Goal: Check status: Check status

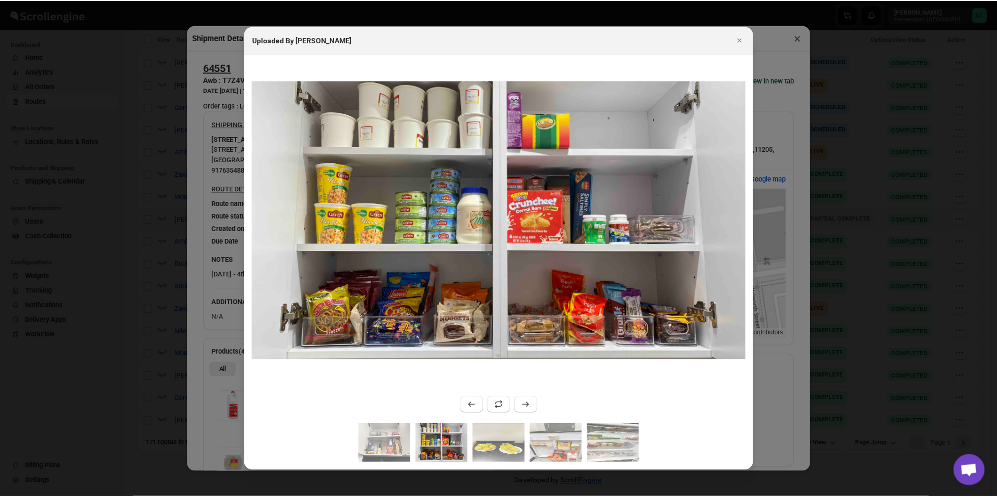
scroll to position [285, 0]
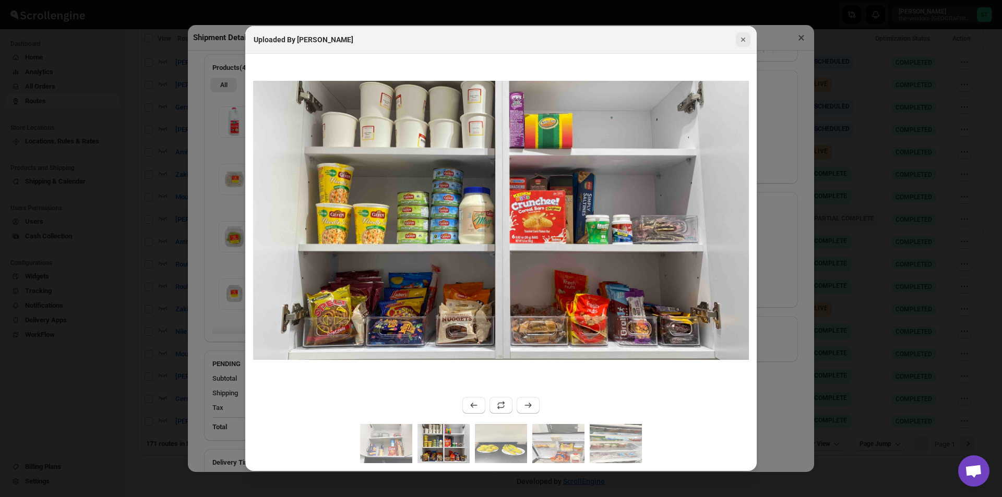
click at [750, 35] on button "Close" at bounding box center [743, 39] width 15 height 15
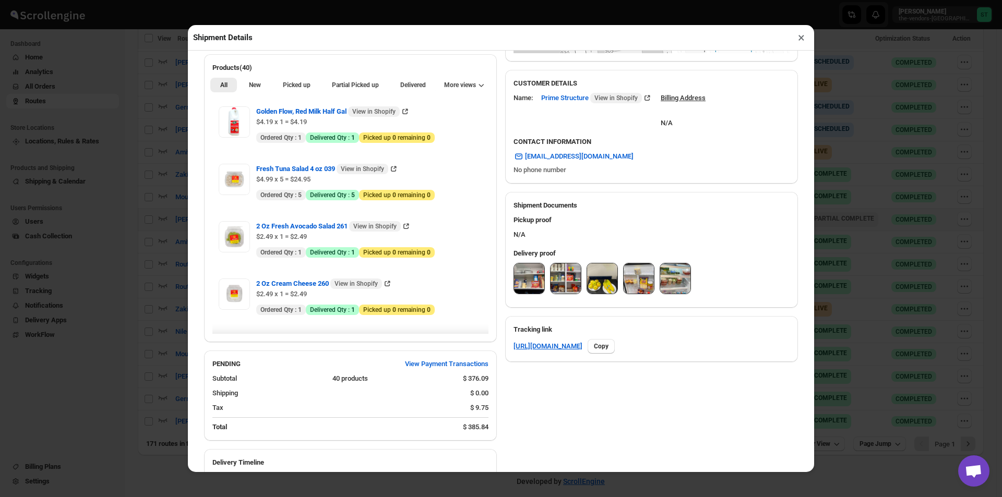
click at [801, 45] on button "×" at bounding box center [801, 37] width 15 height 15
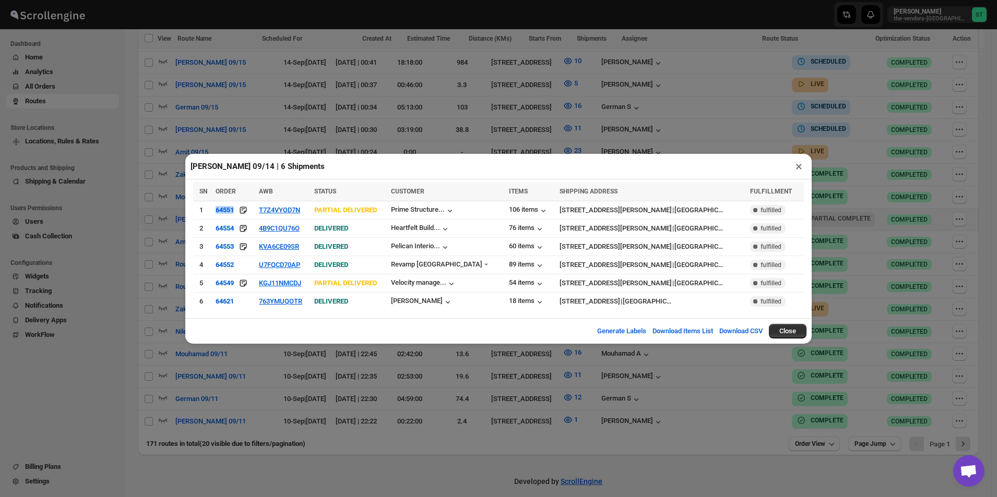
click at [800, 171] on button "×" at bounding box center [798, 166] width 15 height 15
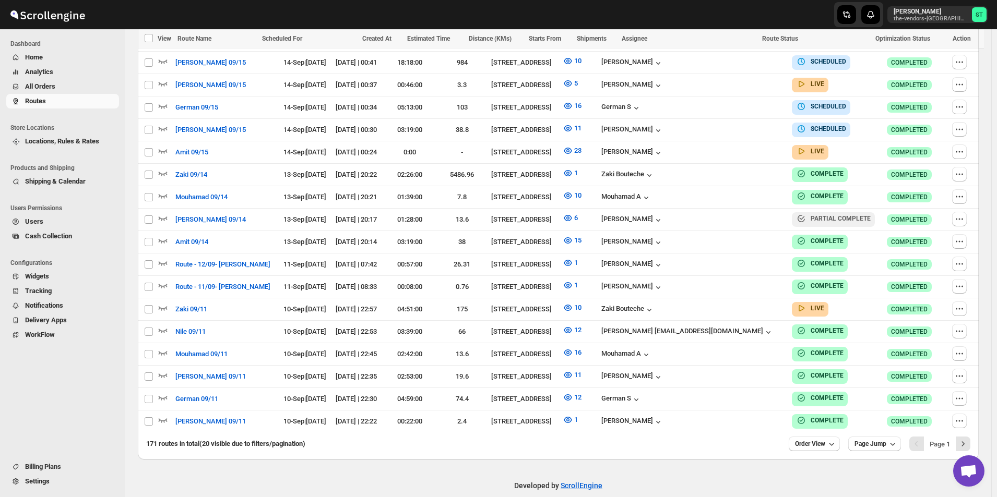
click at [48, 87] on span "All Orders" at bounding box center [40, 86] width 30 height 8
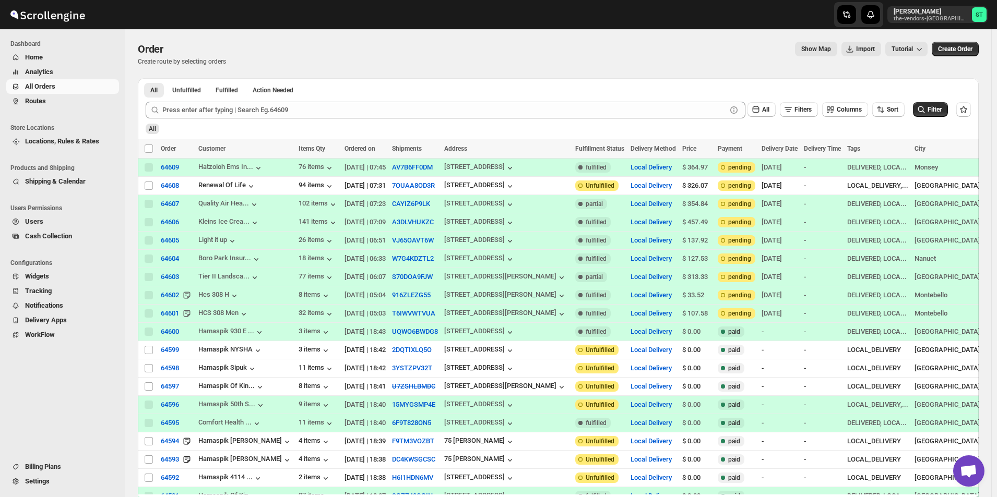
click at [52, 103] on span "Routes" at bounding box center [71, 101] width 92 height 10
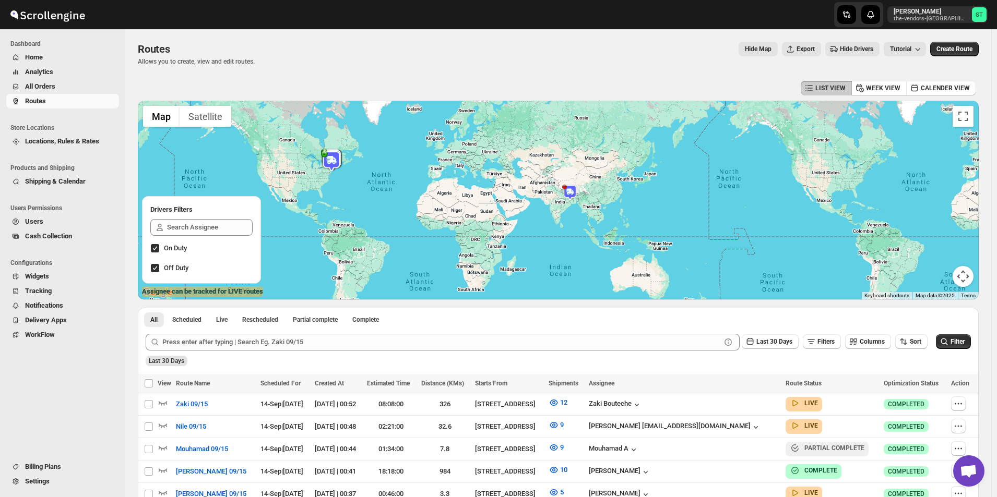
click at [56, 100] on span "Routes" at bounding box center [71, 101] width 92 height 10
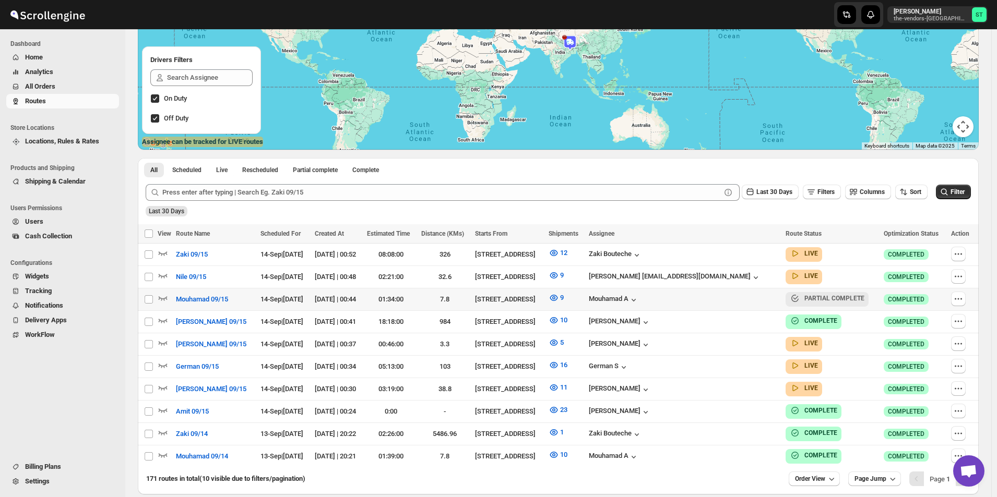
scroll to position [194, 0]
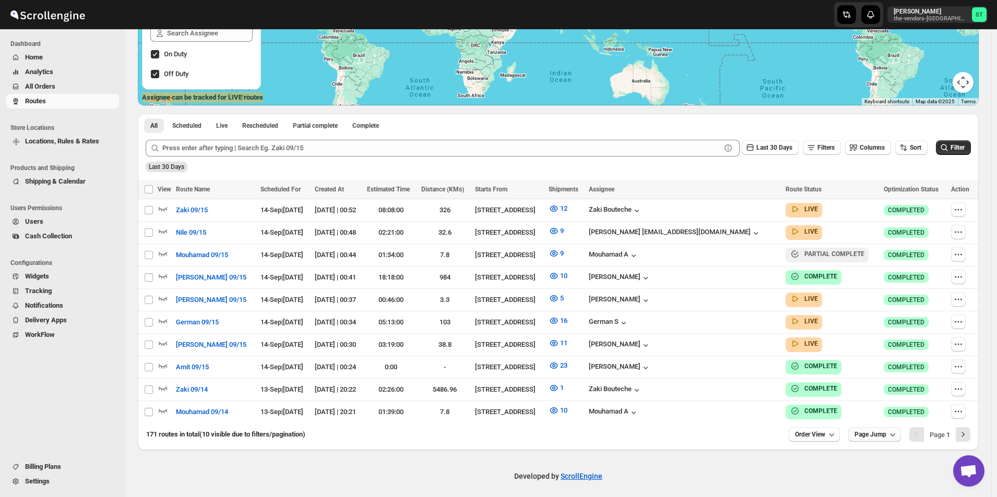
click at [863, 431] on span "Page Jump" at bounding box center [870, 435] width 32 height 8
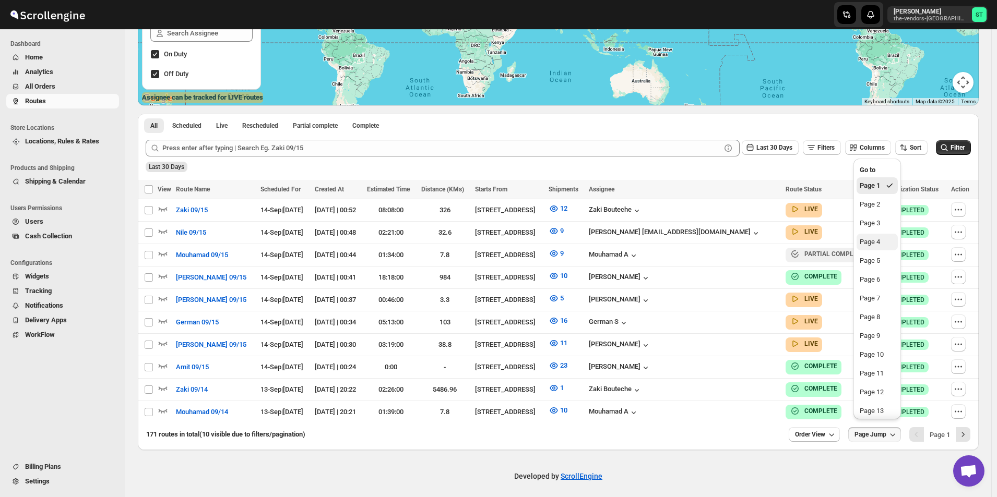
click at [878, 242] on div "Page 4" at bounding box center [870, 242] width 20 height 10
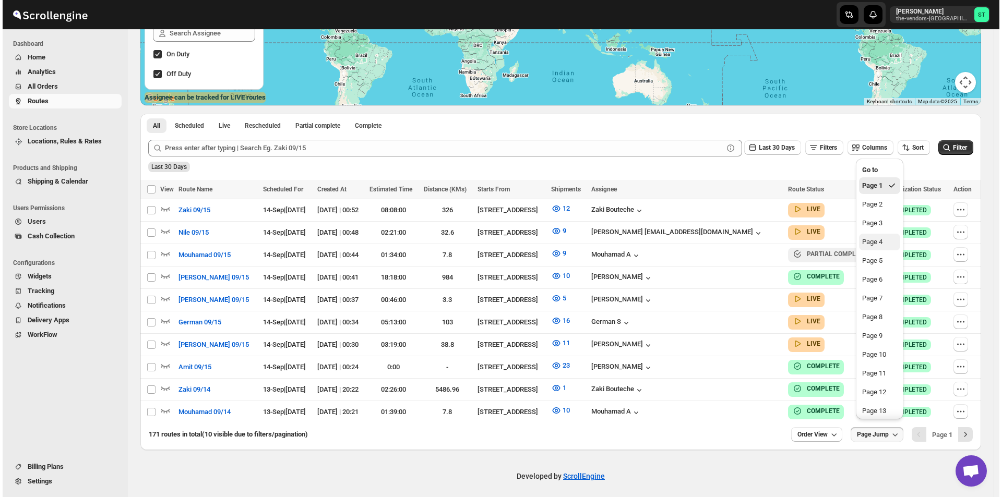
scroll to position [119, 0]
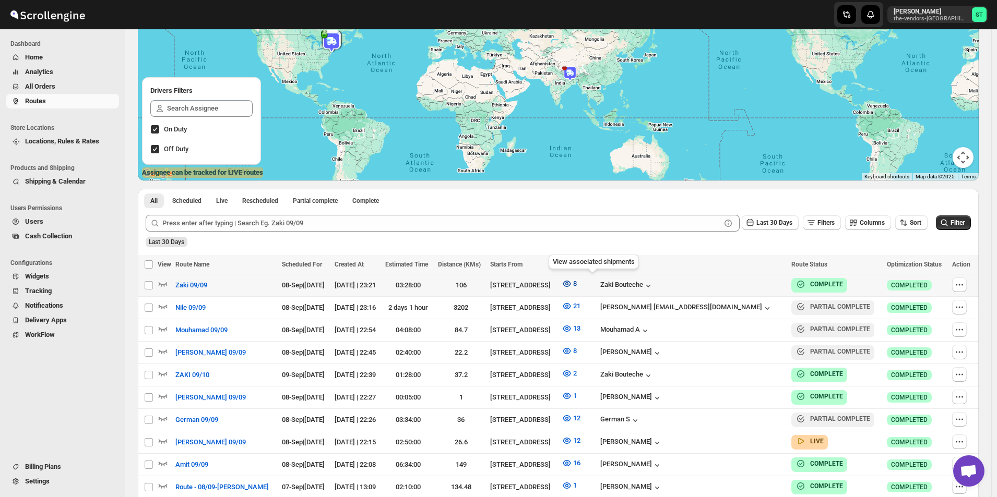
click at [571, 287] on icon "button" at bounding box center [567, 284] width 8 height 6
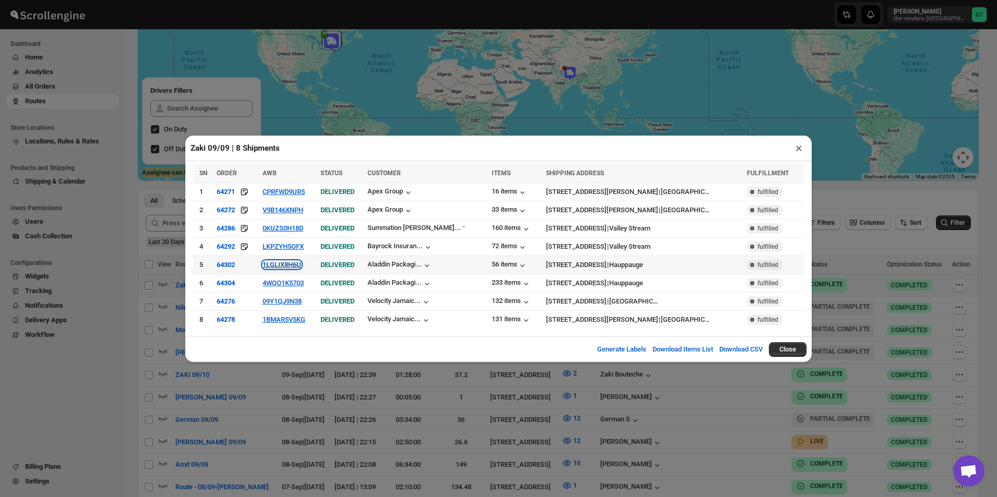
click at [301, 265] on button "1LGLIX8H6U" at bounding box center [282, 265] width 39 height 8
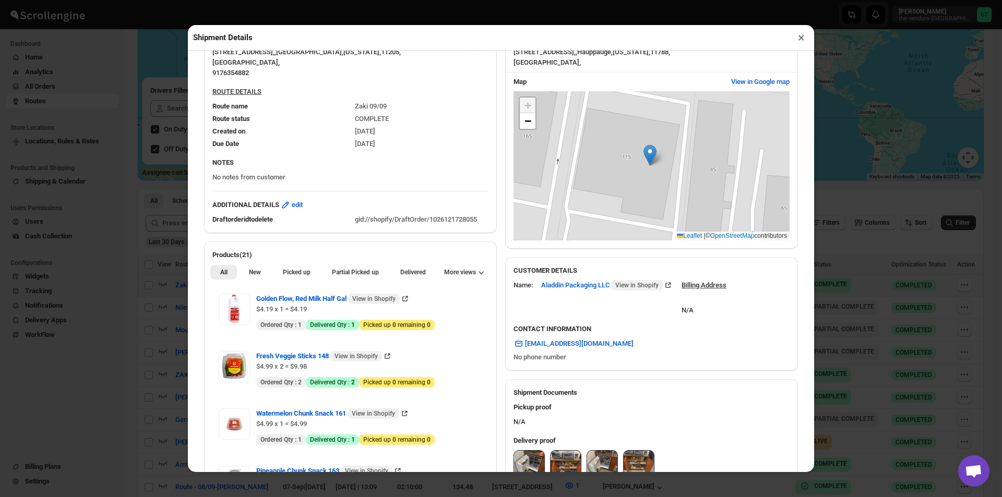
scroll to position [422, 0]
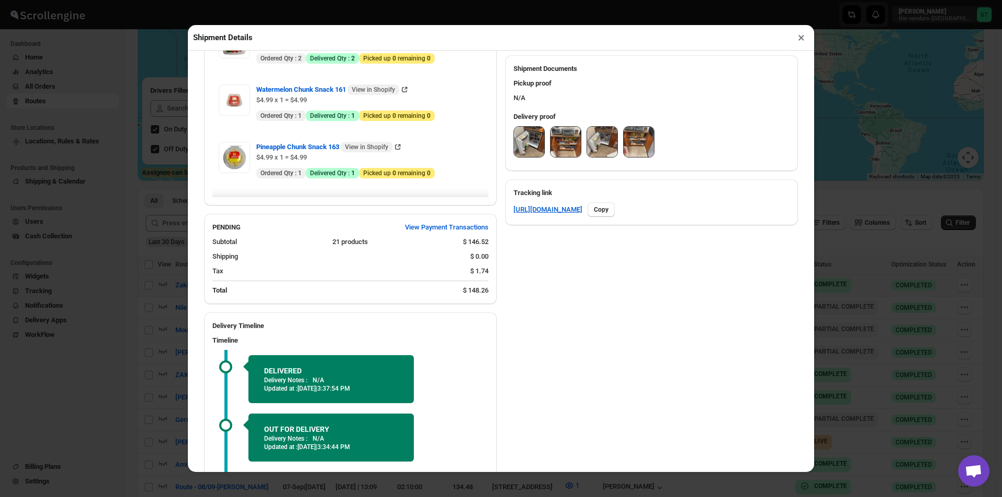
click at [530, 157] on img at bounding box center [529, 142] width 30 height 30
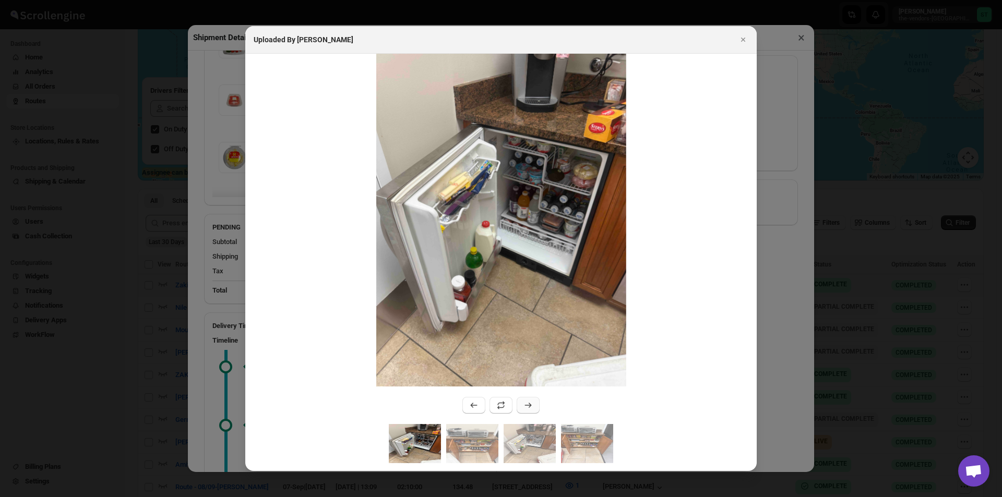
click at [531, 402] on icon ":rc43:" at bounding box center [528, 405] width 10 height 10
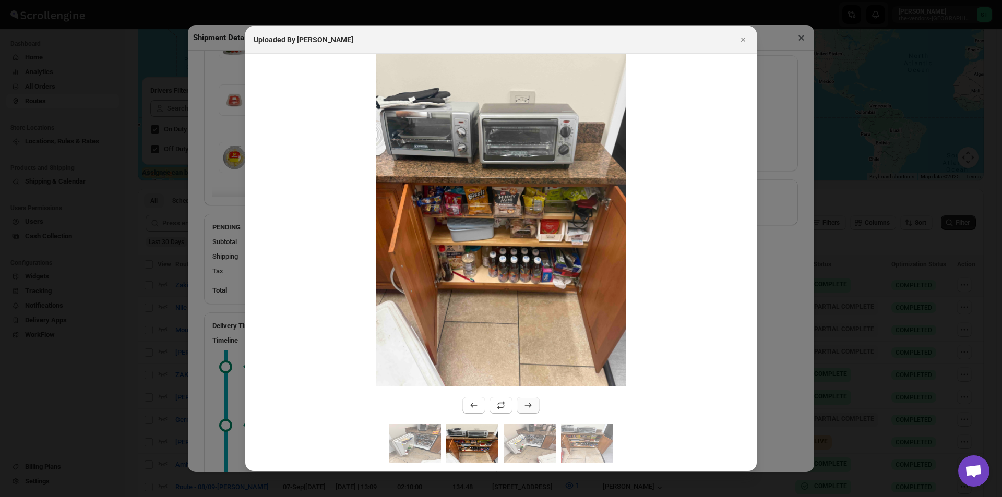
click at [527, 404] on icon ":rc43:" at bounding box center [528, 405] width 10 height 10
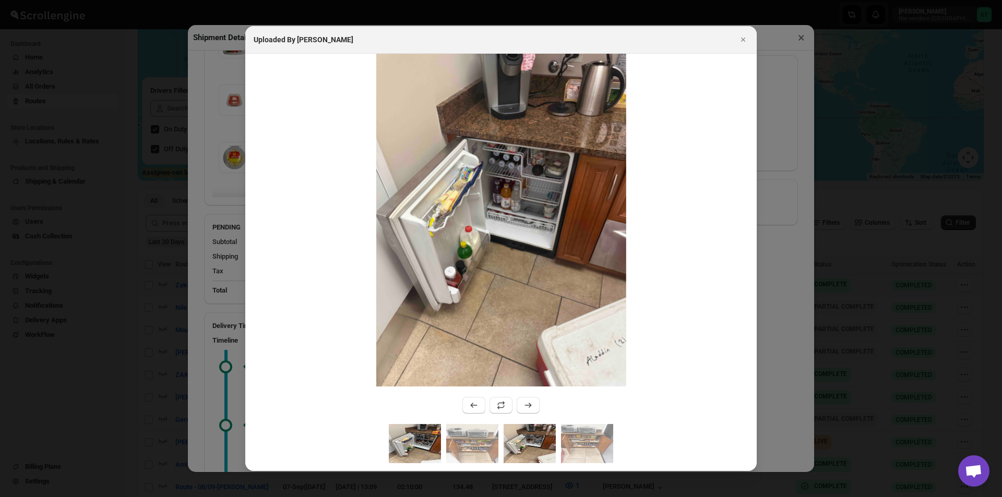
click at [430, 454] on img ":rc43:" at bounding box center [415, 443] width 52 height 39
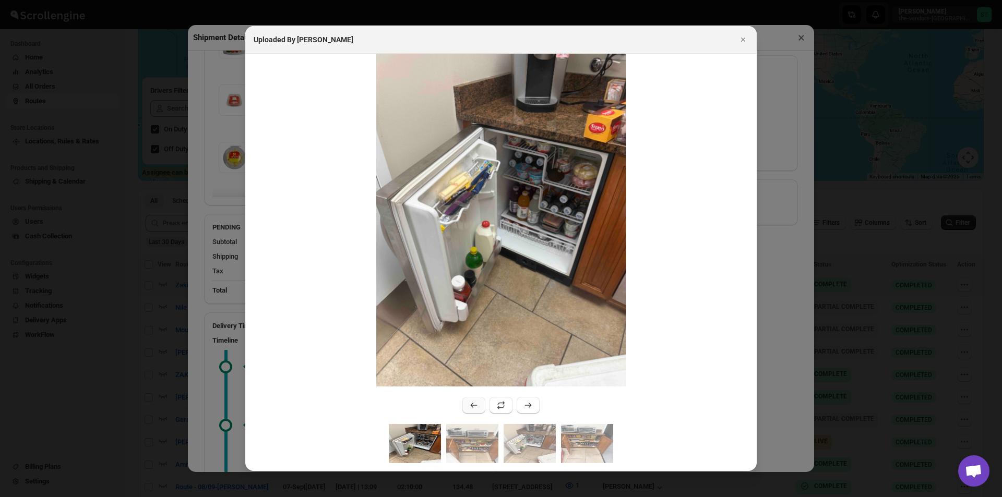
click at [476, 407] on icon ":rc43:" at bounding box center [474, 405] width 10 height 10
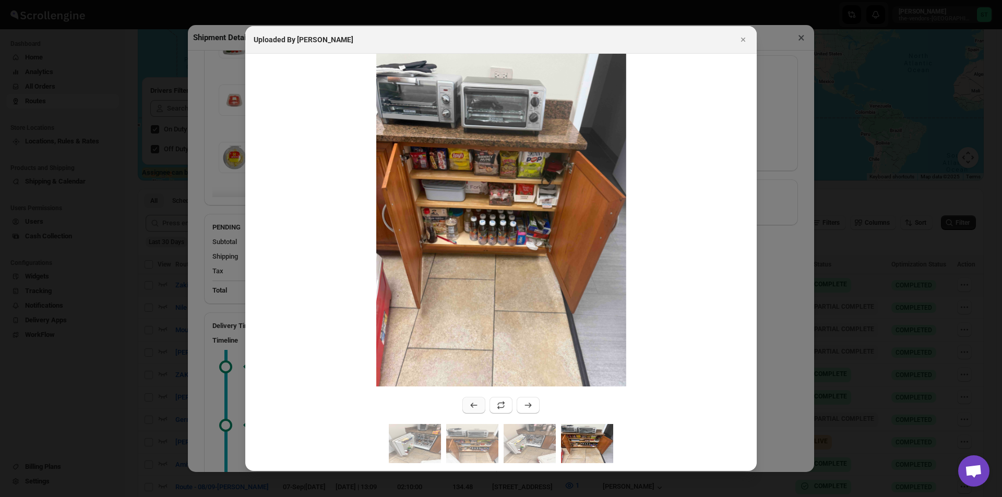
click at [476, 409] on icon ":rc43:" at bounding box center [474, 405] width 10 height 10
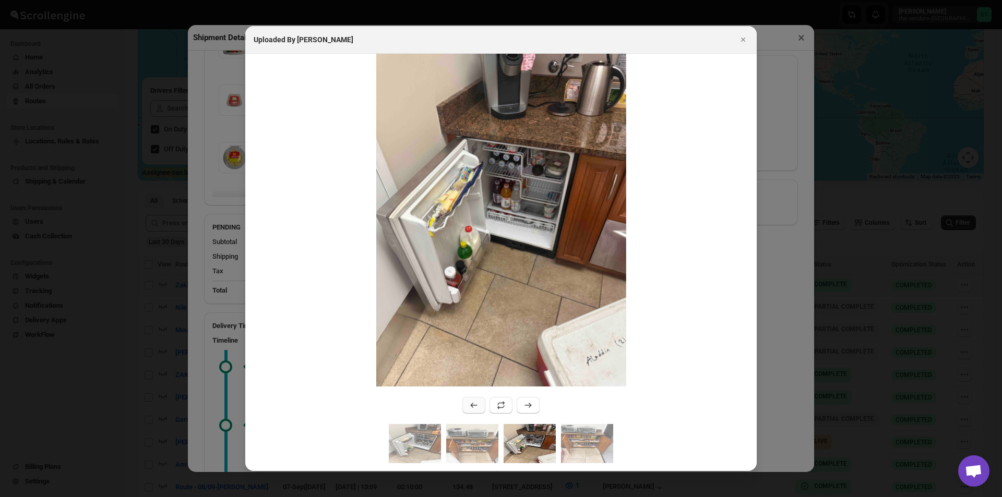
click at [476, 410] on icon ":rc43:" at bounding box center [474, 405] width 10 height 10
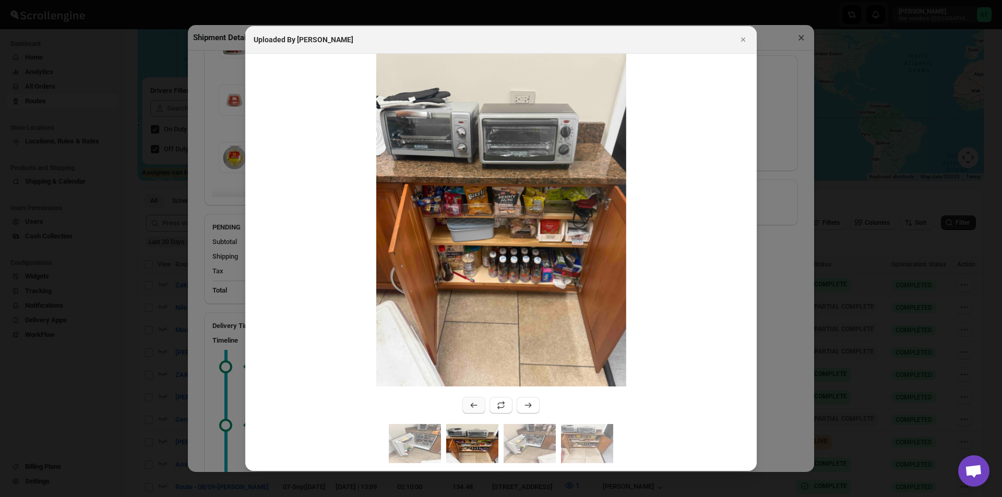
click at [476, 410] on icon ":rc43:" at bounding box center [474, 405] width 10 height 10
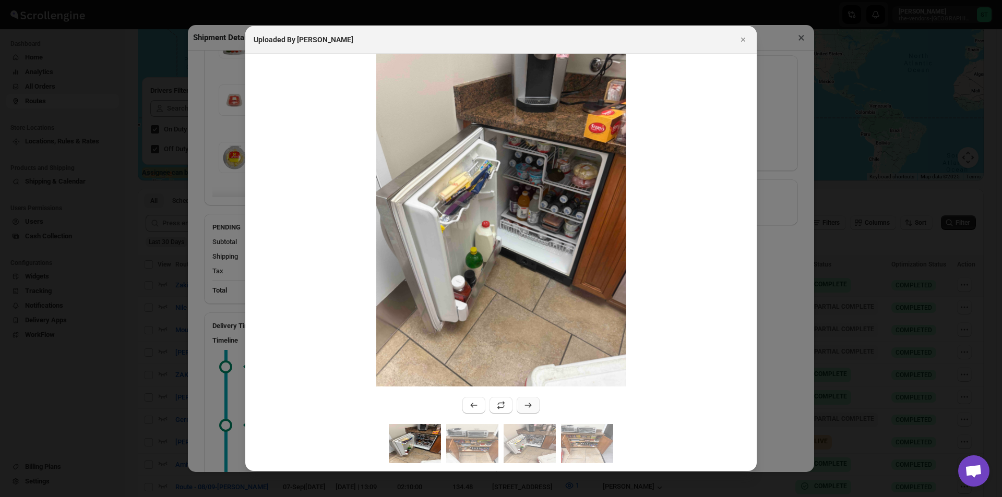
click at [526, 407] on icon ":rc43:" at bounding box center [528, 405] width 10 height 10
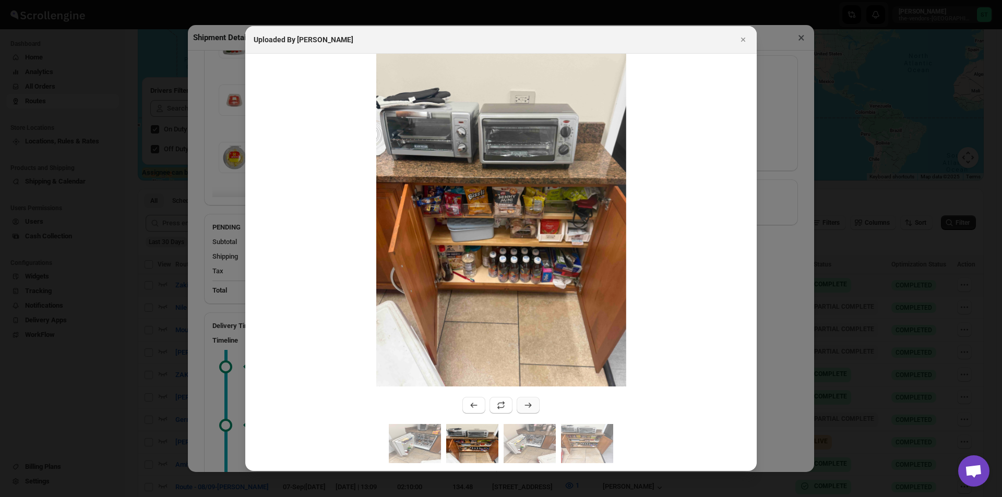
click at [526, 408] on icon ":rc43:" at bounding box center [528, 405] width 10 height 10
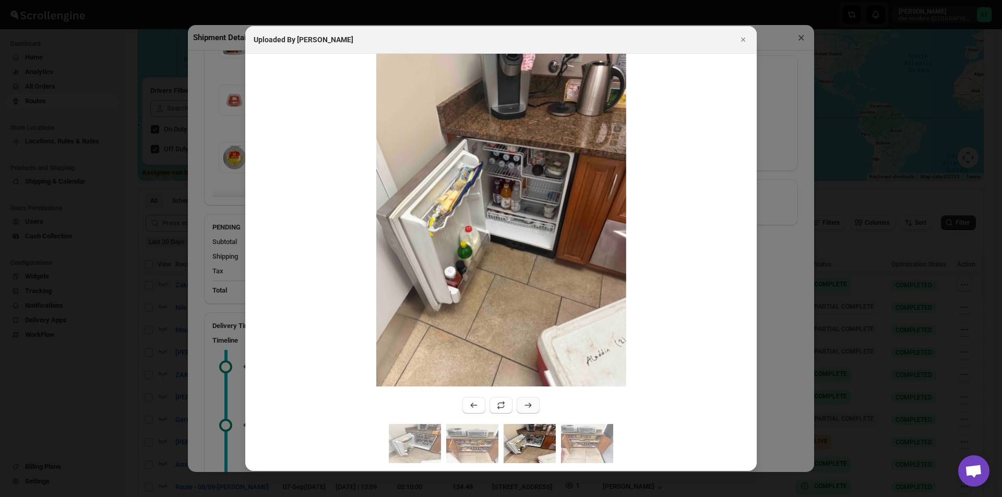
click at [526, 408] on icon ":rc43:" at bounding box center [528, 405] width 10 height 10
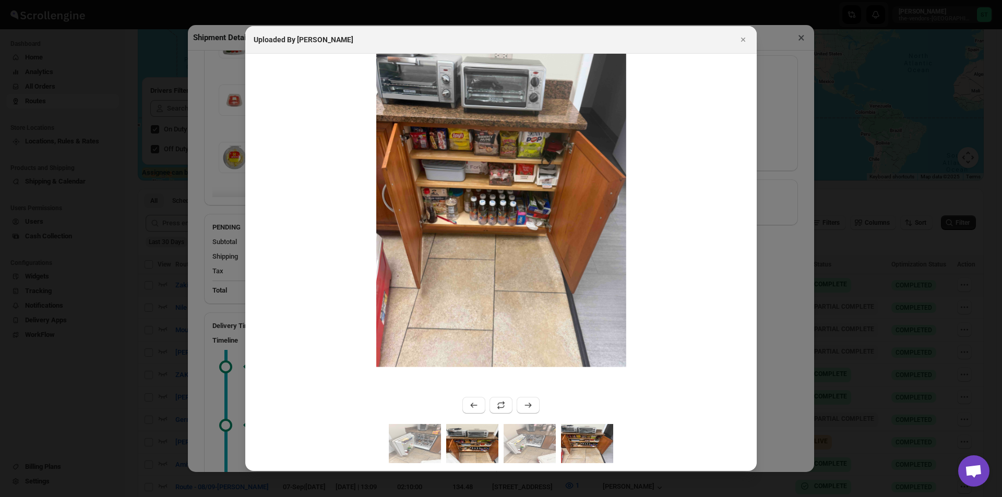
click at [486, 441] on img ":rc43:" at bounding box center [472, 443] width 52 height 39
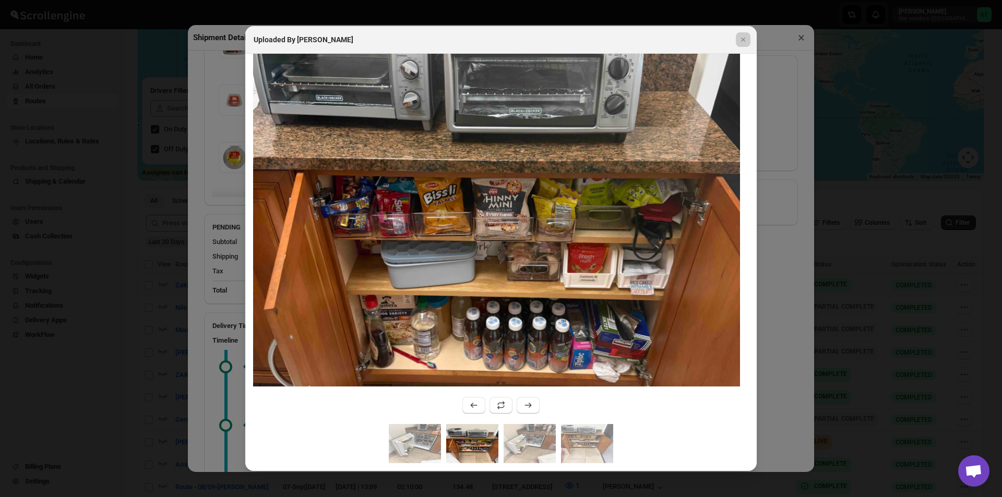
click at [808, 36] on div at bounding box center [501, 248] width 1002 height 497
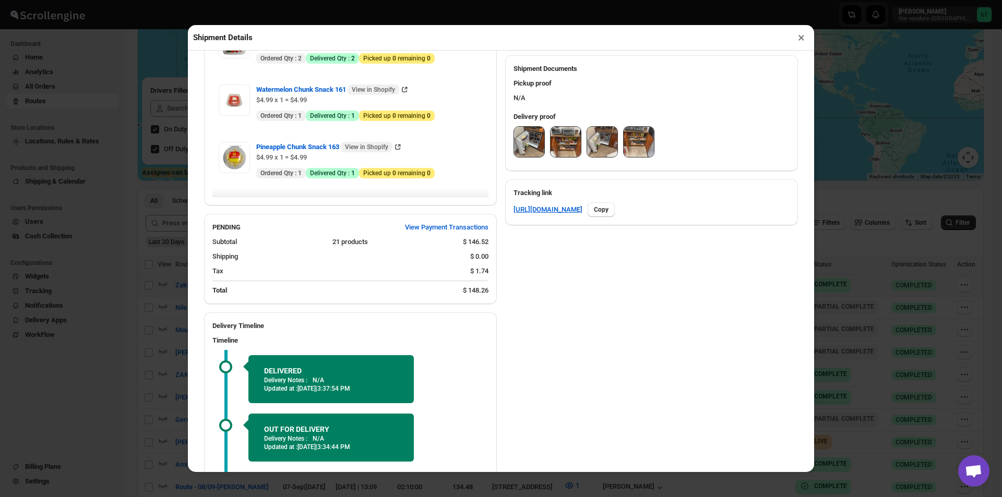
click at [799, 40] on button "×" at bounding box center [801, 37] width 15 height 15
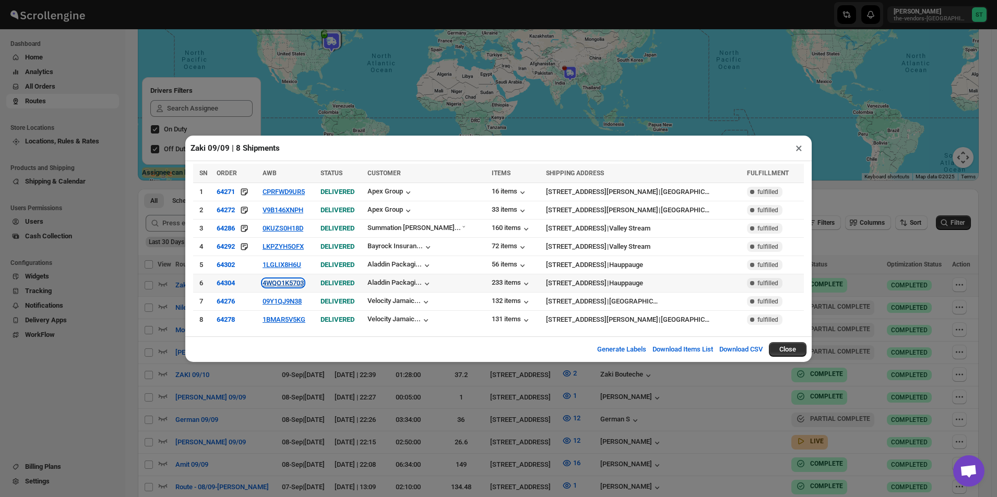
click at [304, 283] on button "4WQO1K5703" at bounding box center [283, 283] width 41 height 8
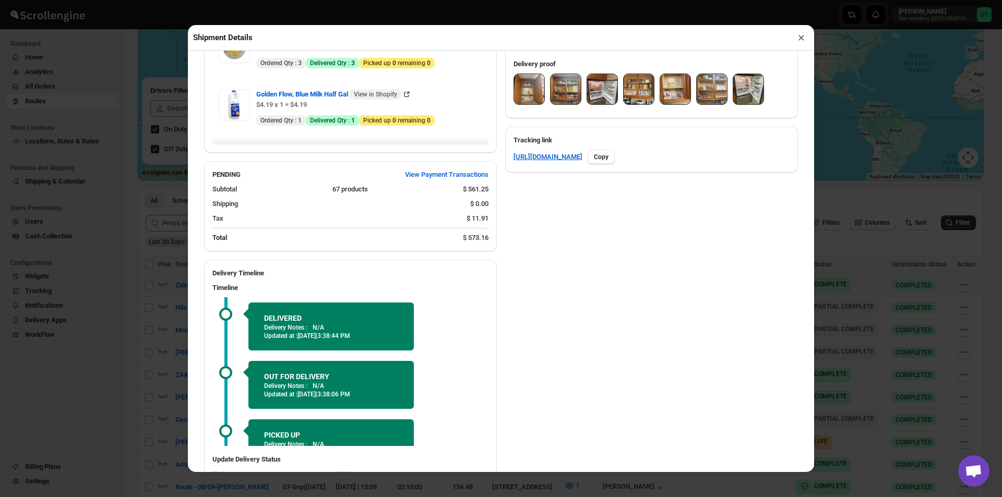
scroll to position [285, 0]
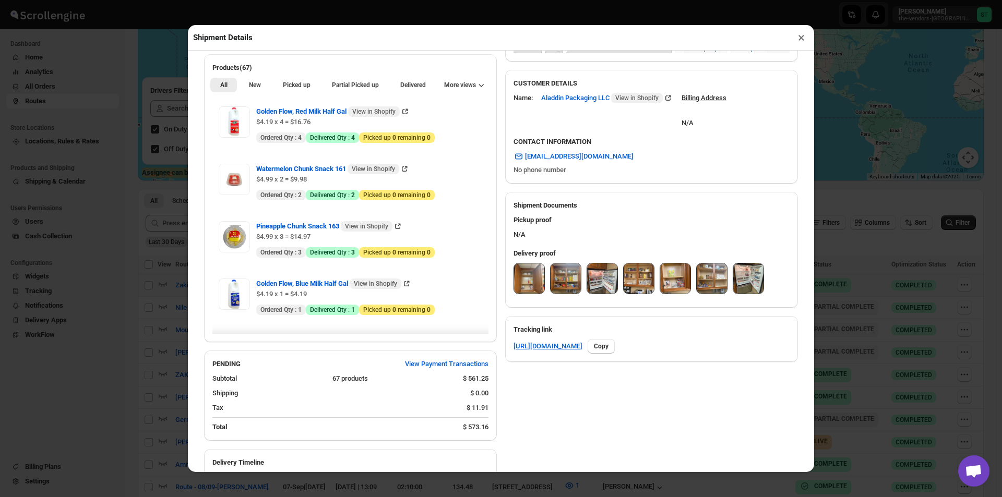
click at [523, 278] on img at bounding box center [529, 279] width 30 height 30
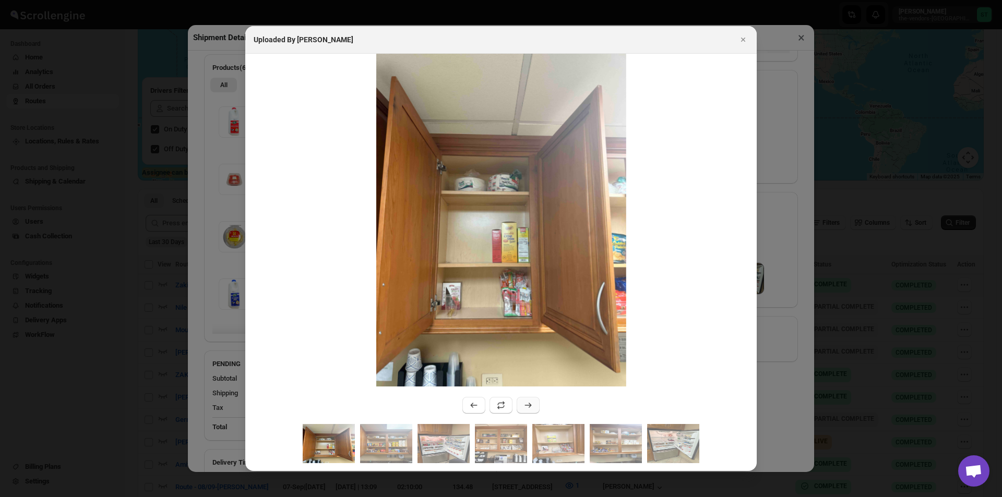
click at [527, 401] on icon ":rcb1:" at bounding box center [528, 405] width 10 height 10
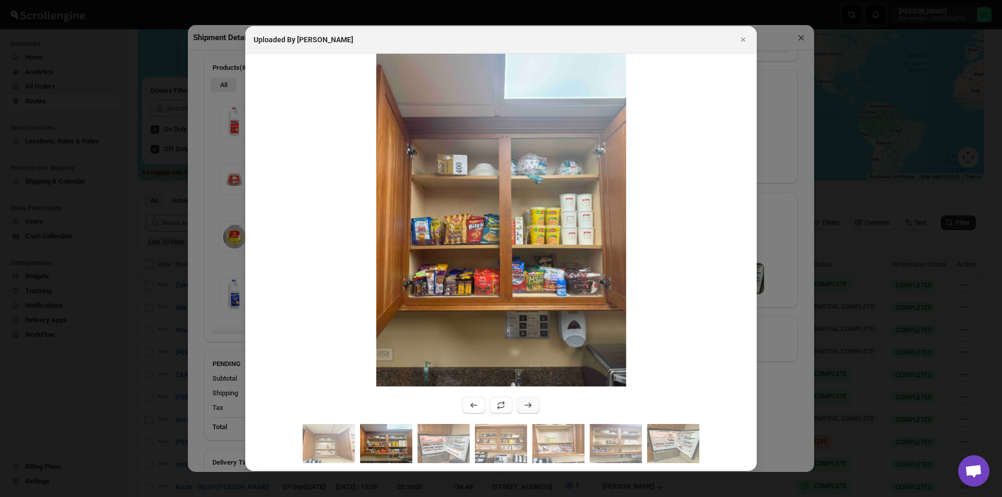
click at [527, 401] on icon ":rcb1:" at bounding box center [528, 405] width 10 height 10
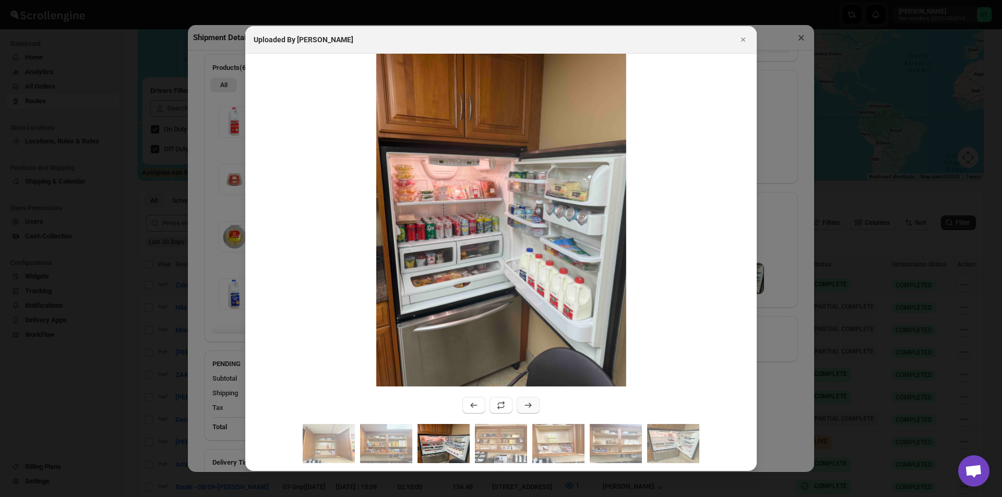
click at [526, 409] on icon ":rcb1:" at bounding box center [528, 405] width 10 height 10
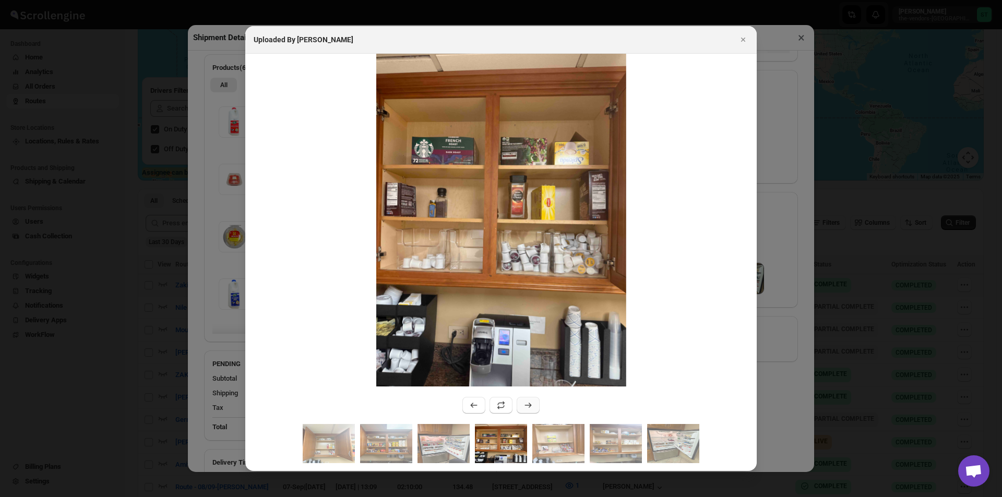
click at [526, 409] on icon ":rcb1:" at bounding box center [528, 405] width 10 height 10
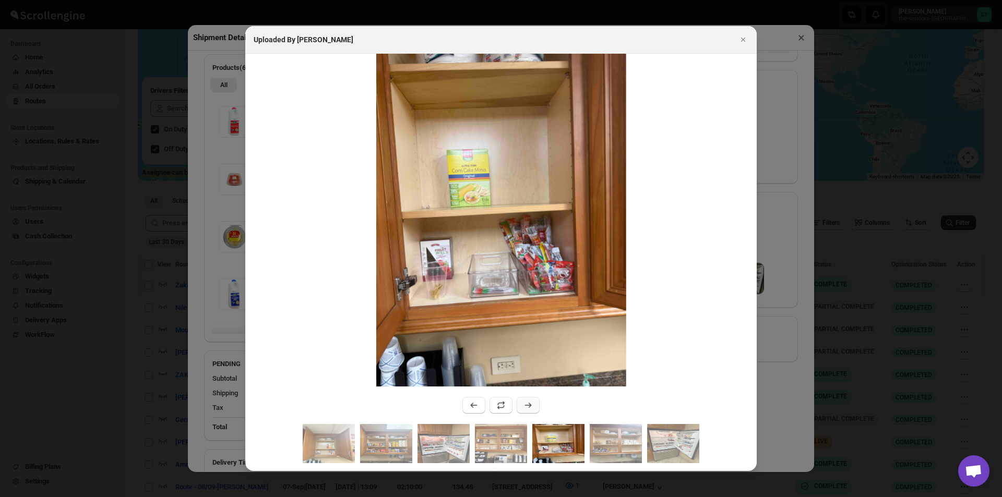
click at [526, 409] on icon ":rcb1:" at bounding box center [528, 405] width 10 height 10
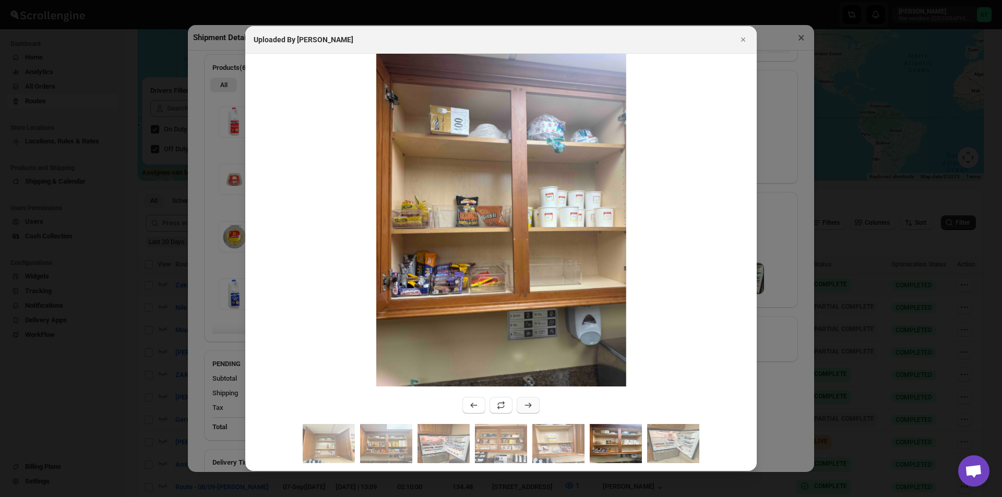
click at [528, 407] on icon ":rcb1:" at bounding box center [528, 405] width 10 height 10
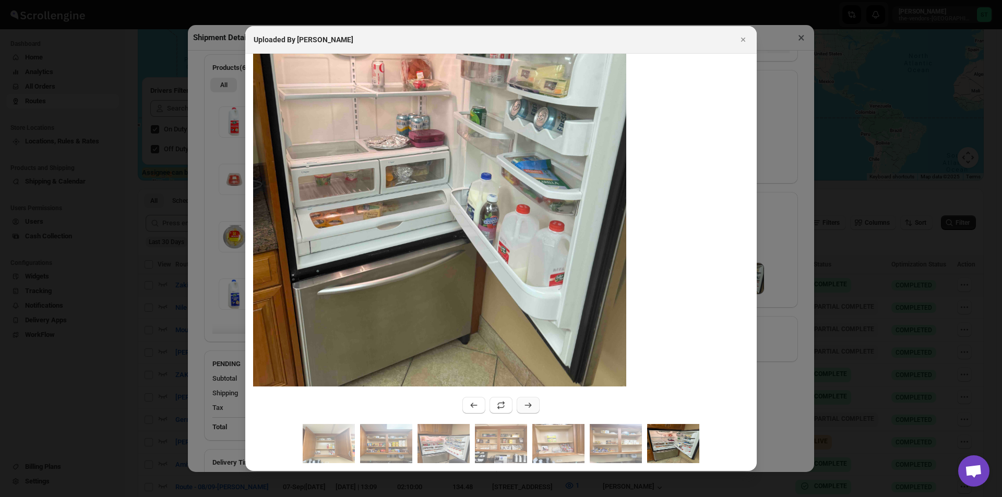
click at [530, 405] on icon ":rcb1:" at bounding box center [528, 405] width 10 height 10
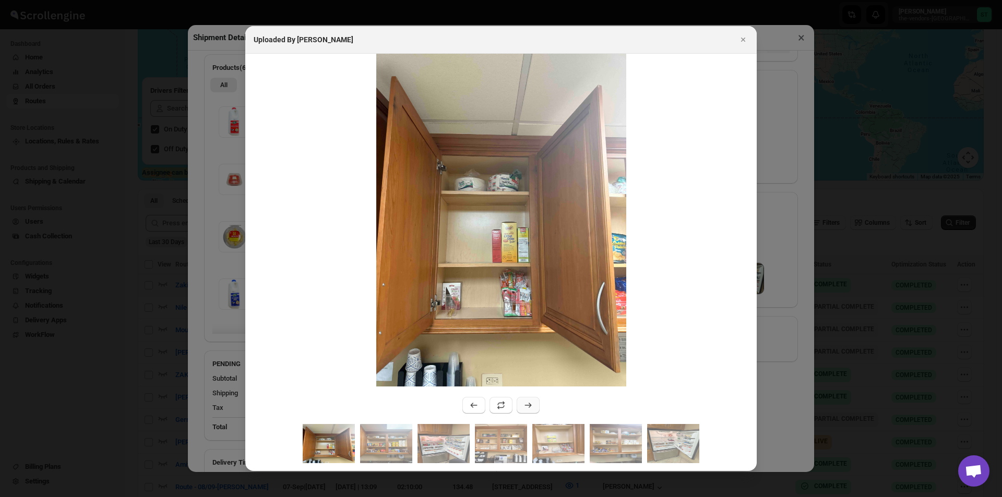
click at [530, 405] on icon ":rcb1:" at bounding box center [528, 405] width 10 height 10
